Goal: Task Accomplishment & Management: Contribute content

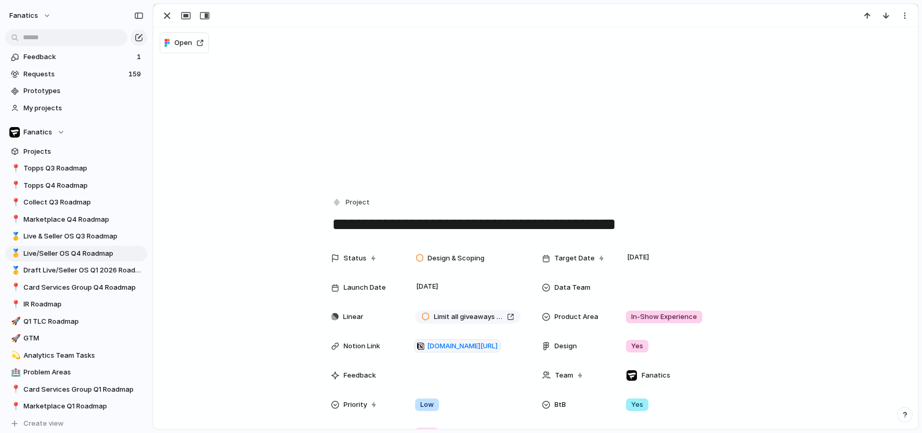
scroll to position [374, 0]
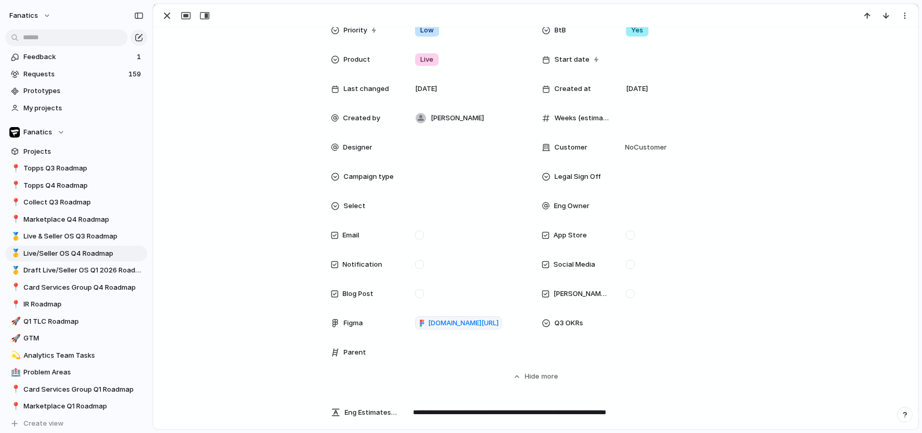
click at [168, 7] on div at bounding box center [536, 15] width 765 height 23
click at [168, 13] on div "button" at bounding box center [167, 15] width 13 height 13
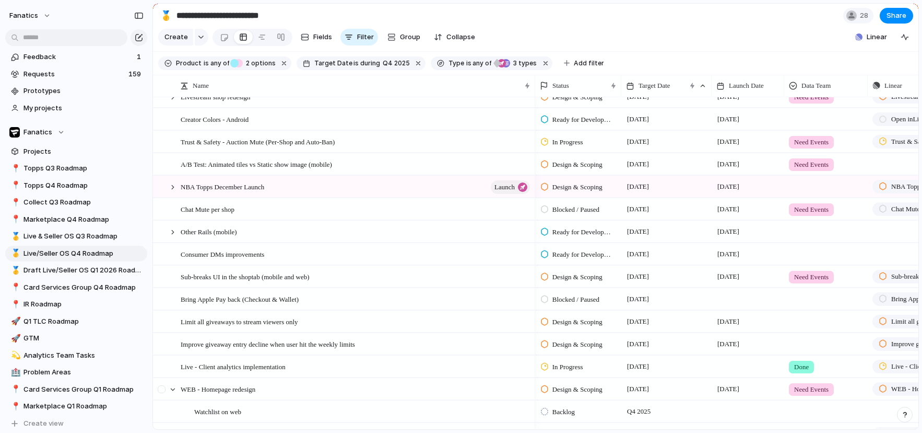
scroll to position [341, 0]
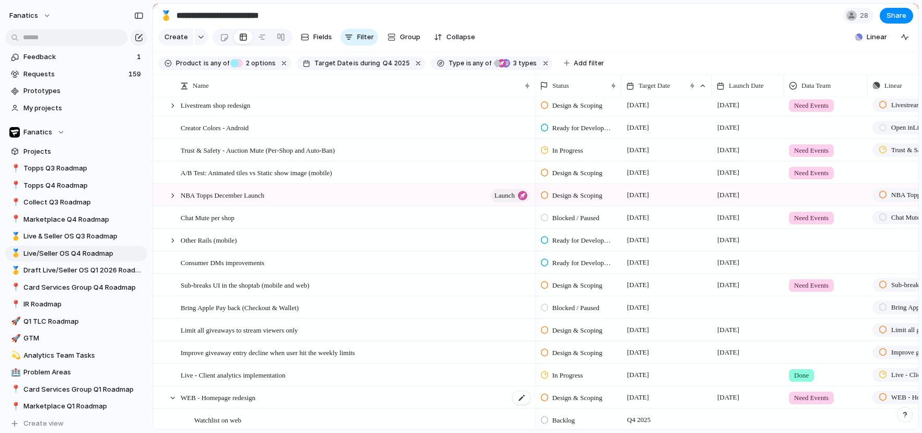
click at [233, 399] on span "WEB - Homepage redesign" at bounding box center [218, 397] width 75 height 12
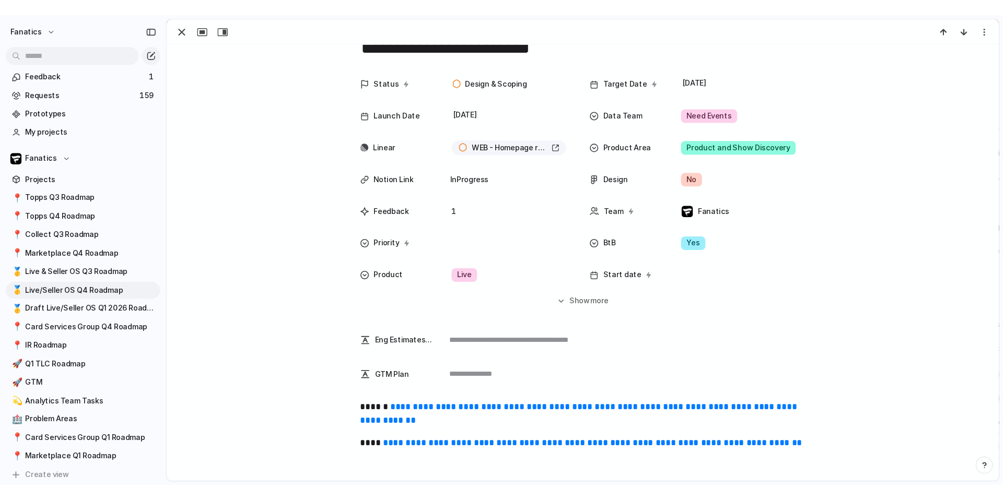
scroll to position [42, 0]
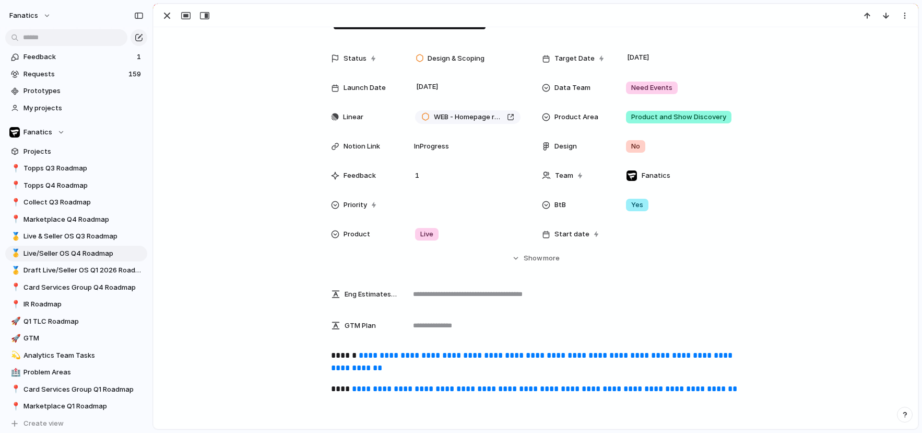
click at [399, 351] on link "**********" at bounding box center [533, 361] width 404 height 20
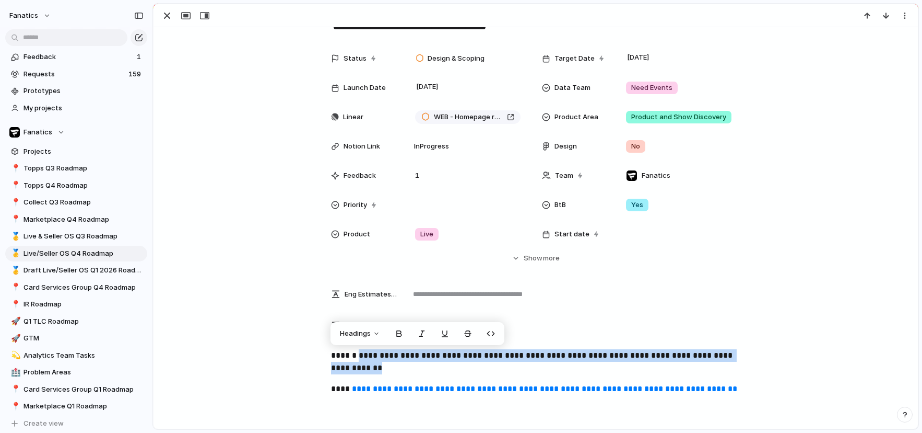
drag, startPoint x: 515, startPoint y: 368, endPoint x: 361, endPoint y: 356, distance: 154.0
click at [361, 357] on p "**********" at bounding box center [536, 361] width 410 height 25
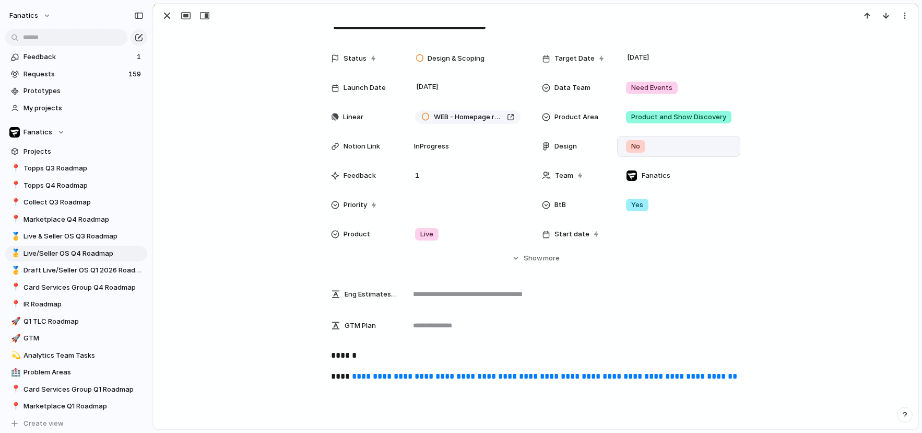
click at [640, 144] on span "No" at bounding box center [636, 146] width 9 height 10
click at [648, 194] on div "Yes" at bounding box center [639, 189] width 22 height 13
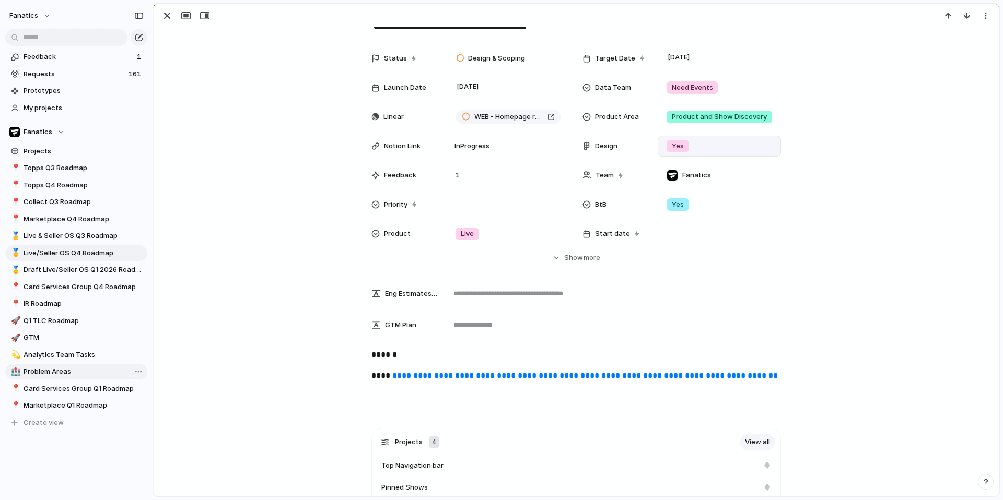
click at [50, 367] on span "Problem Areas" at bounding box center [84, 372] width 120 height 10
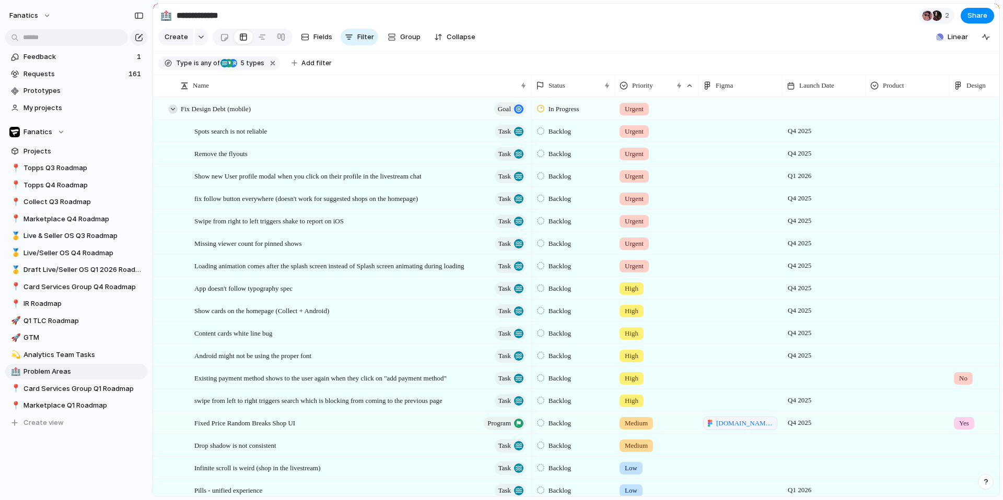
click at [173, 109] on div at bounding box center [172, 108] width 9 height 9
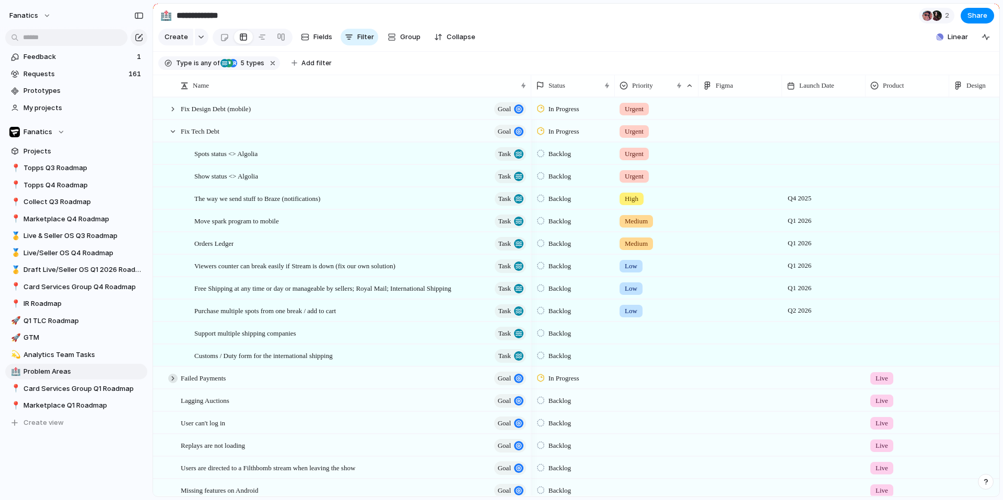
click at [170, 379] on div at bounding box center [172, 378] width 9 height 9
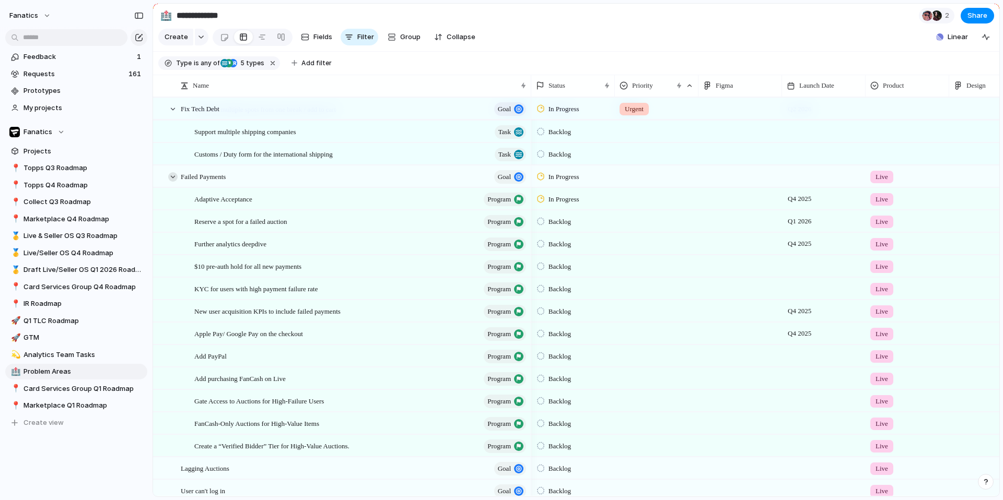
scroll to position [207, 0]
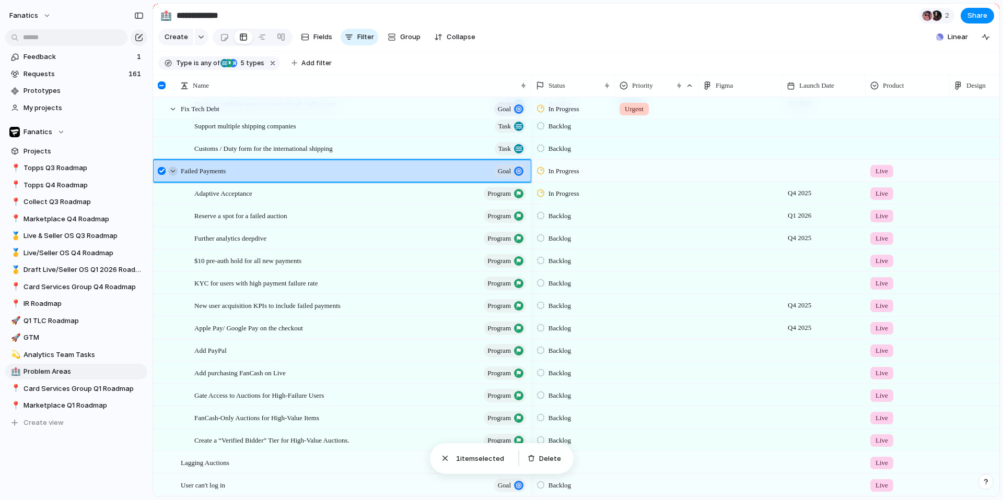
click at [173, 170] on div at bounding box center [172, 171] width 9 height 9
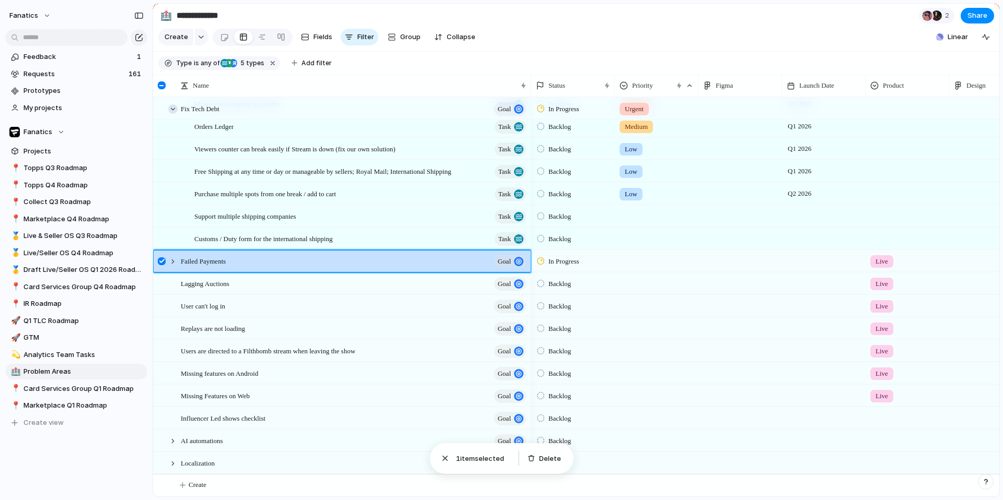
click at [175, 110] on div at bounding box center [172, 108] width 9 height 9
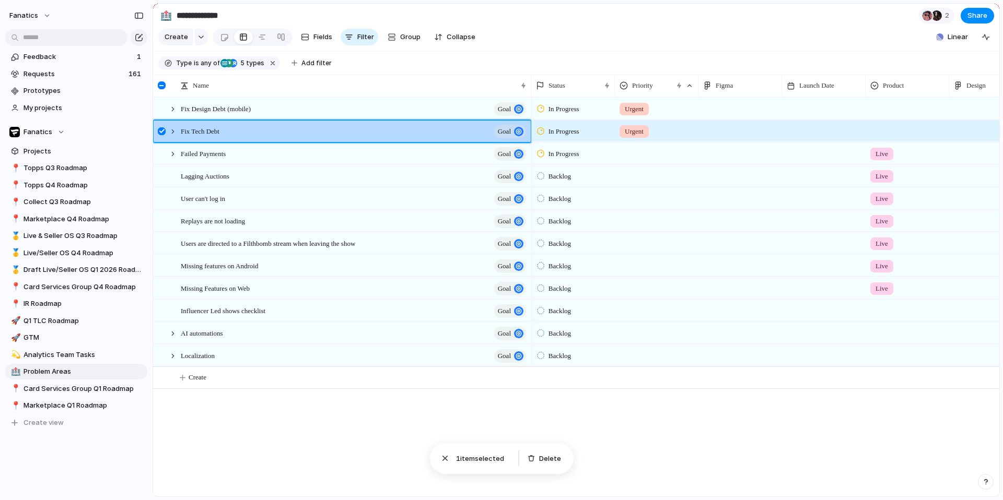
click at [267, 427] on div "Fix Design Debt (mobile) goal Failed Payments goal Lagging Auctions goal User c…" at bounding box center [576, 297] width 846 height 400
click at [161, 131] on div at bounding box center [162, 131] width 8 height 8
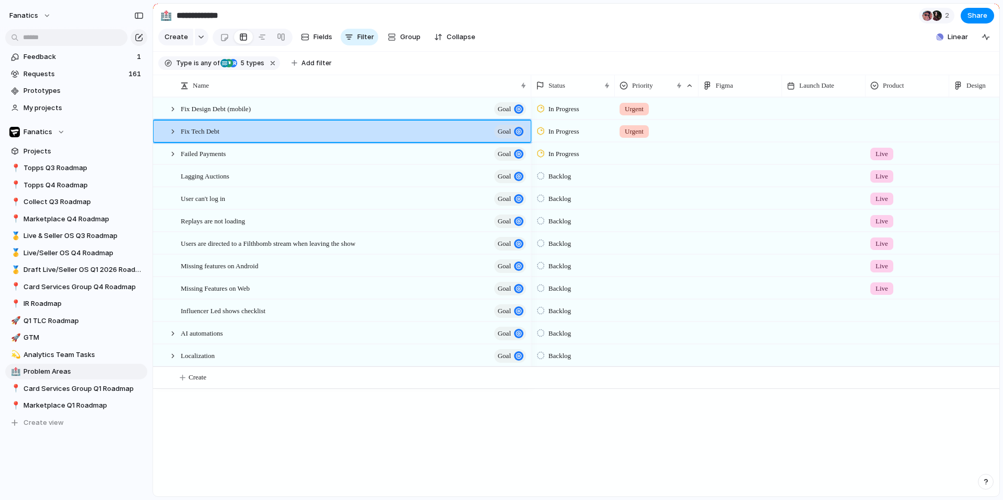
click at [218, 432] on div "Fix Design Debt (mobile) goal Failed Payments goal Lagging Auctions goal User c…" at bounding box center [576, 297] width 846 height 400
click at [98, 252] on span "Live/Seller OS Q4 Roadmap" at bounding box center [84, 253] width 120 height 10
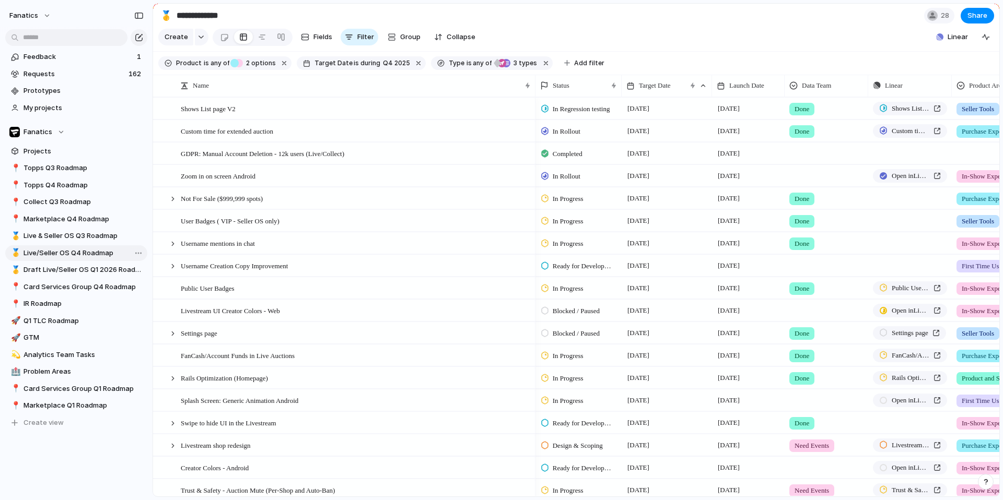
type input "**********"
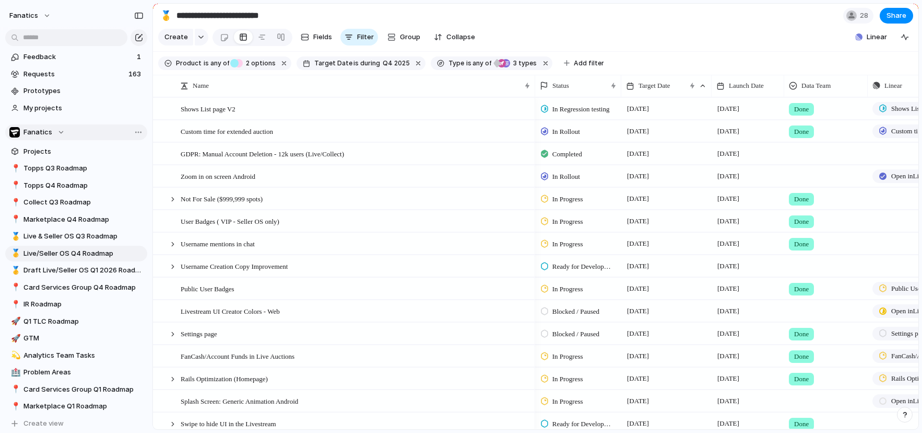
click at [43, 128] on span "Fanatics" at bounding box center [38, 132] width 29 height 10
type input "*"
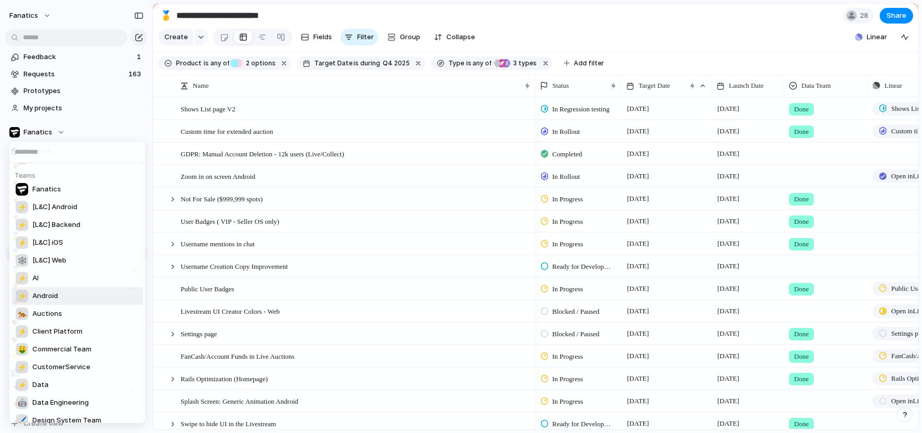
scroll to position [49, 0]
click at [52, 348] on span "Commercial Team" at bounding box center [61, 348] width 59 height 10
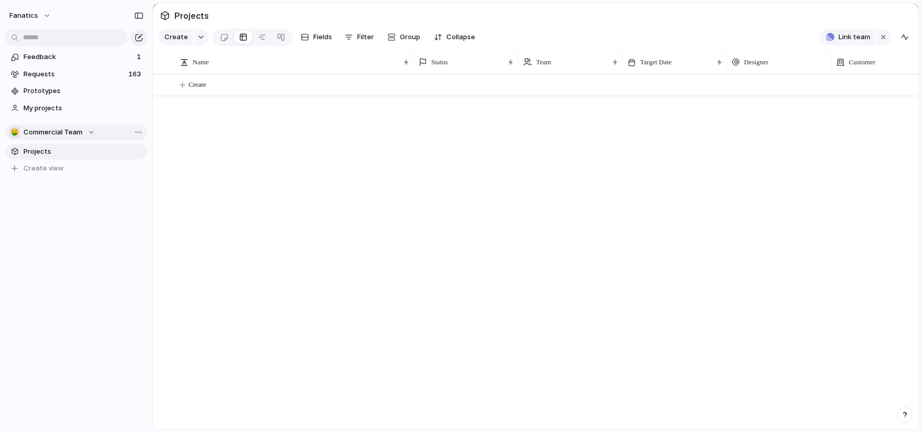
click at [53, 125] on button "🤑 Commercial Team" at bounding box center [76, 132] width 142 height 16
click at [203, 290] on div "Recent Fanatics ⚡ Analytics Teams ⚡ [L&C] Android ⚡ [L&C] Backend ⚡ [L&C] iOS 🕸…" at bounding box center [461, 216] width 922 height 433
click at [26, 14] on span "fanatics" at bounding box center [23, 15] width 29 height 10
click at [44, 40] on span "Settings" at bounding box center [38, 39] width 29 height 10
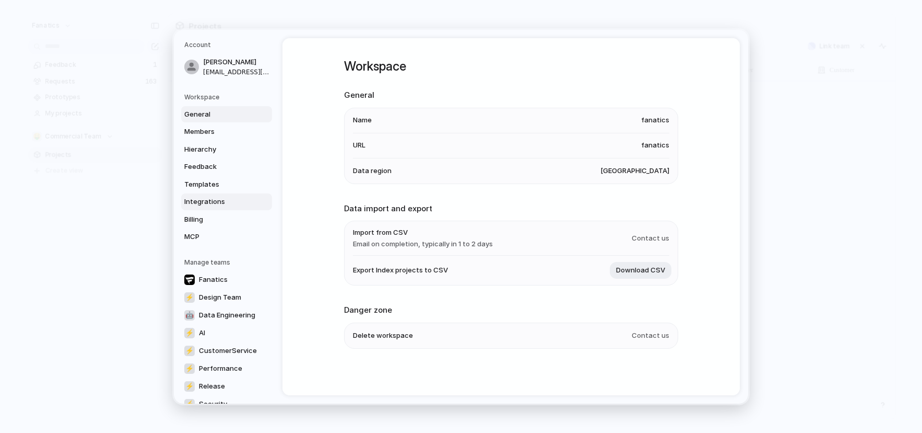
click at [216, 208] on link "Integrations" at bounding box center [226, 201] width 91 height 17
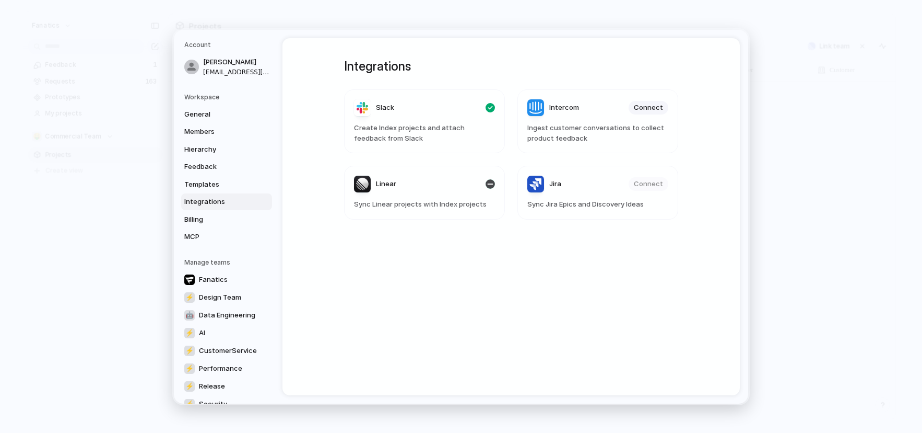
click at [465, 193] on article "Linear Sync Linear projects with Index projects" at bounding box center [424, 193] width 161 height 54
click at [204, 145] on span "Hierarchy" at bounding box center [217, 149] width 67 height 10
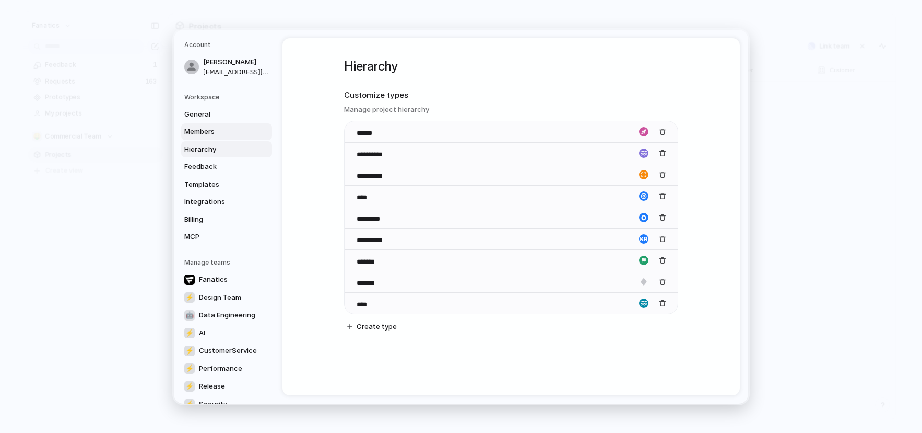
click at [203, 131] on span "Members" at bounding box center [217, 131] width 67 height 10
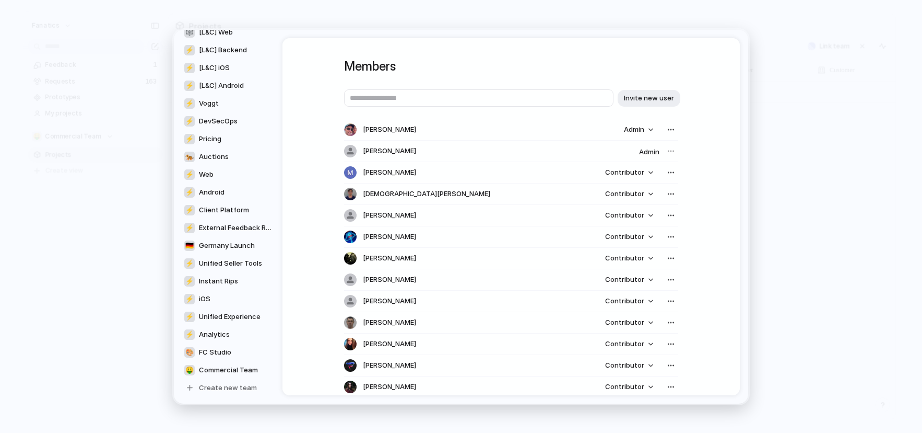
scroll to position [517, 0]
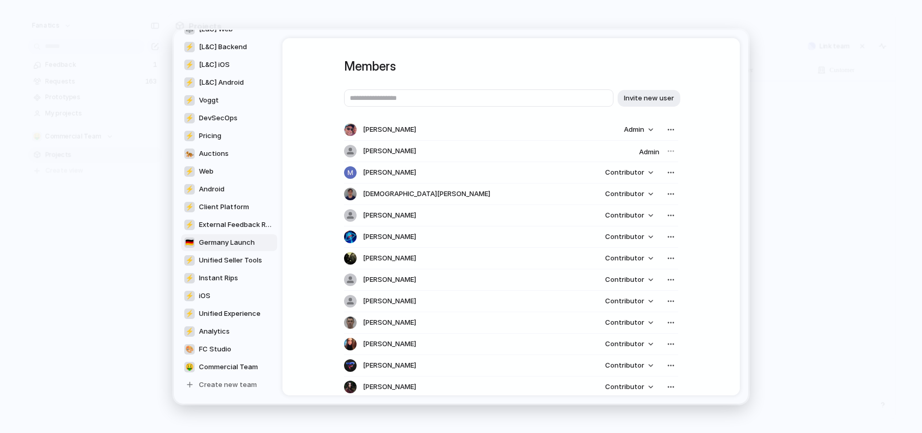
click at [267, 241] on link "🇩🇪 Germany Launch" at bounding box center [229, 241] width 96 height 17
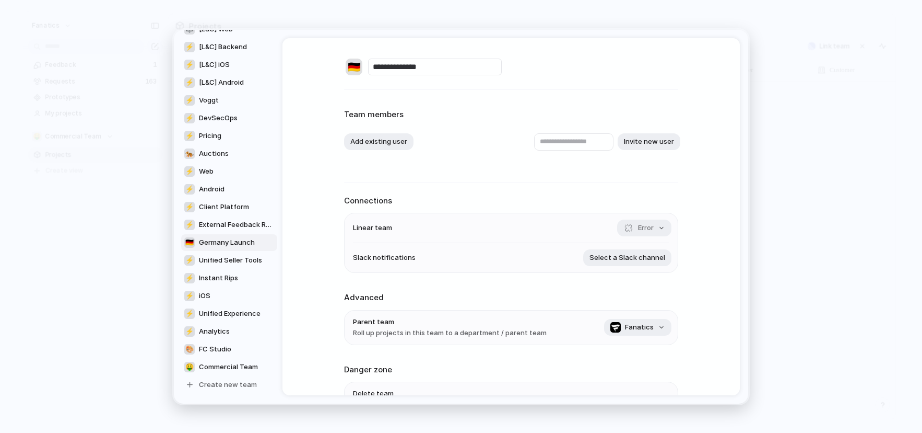
scroll to position [68, 0]
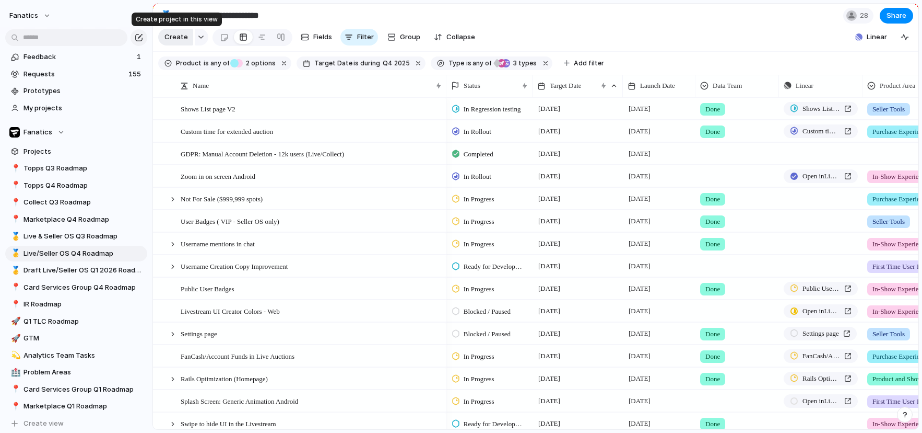
click at [178, 34] on span "Create" at bounding box center [177, 37] width 24 height 10
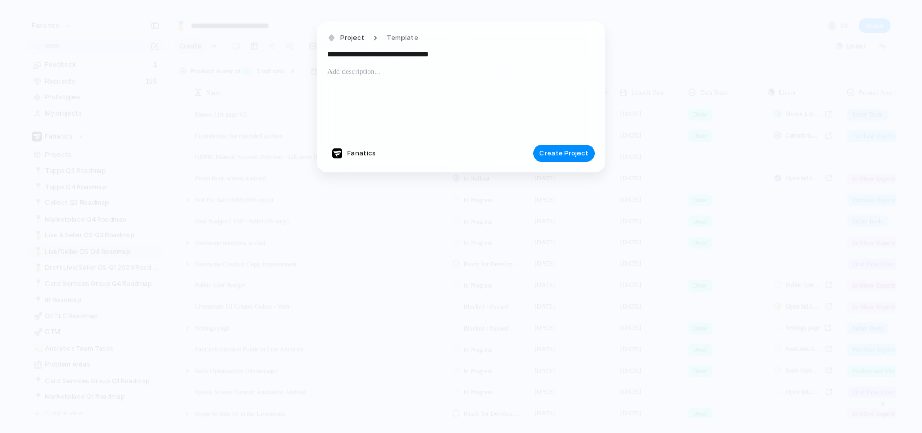
type input "**********"
